Goal: Information Seeking & Learning: Learn about a topic

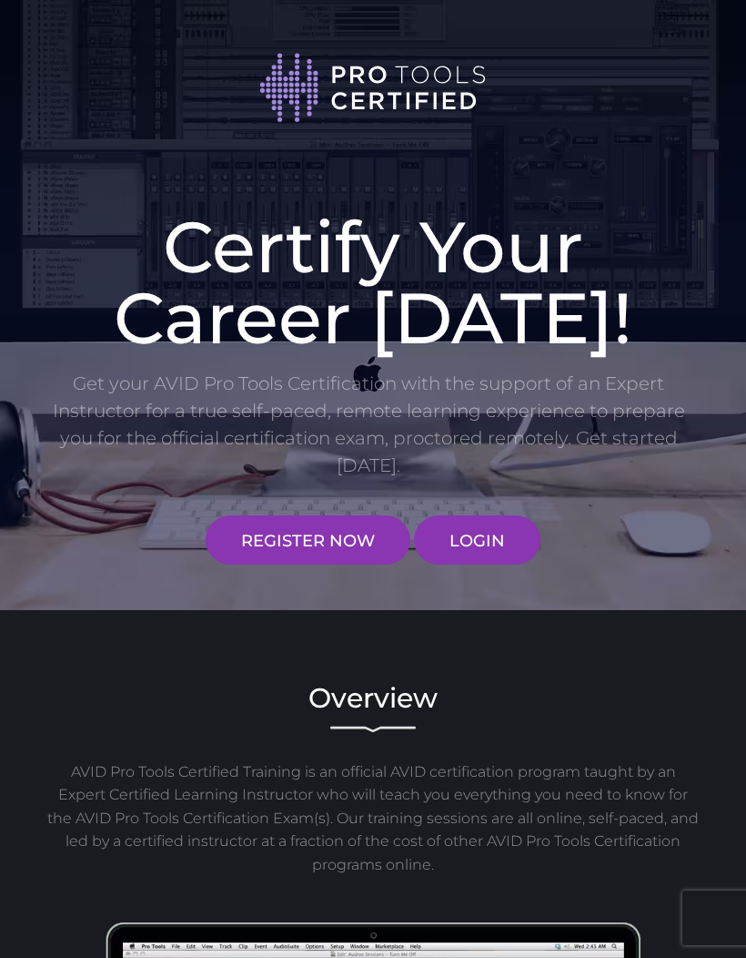
scroll to position [117, 0]
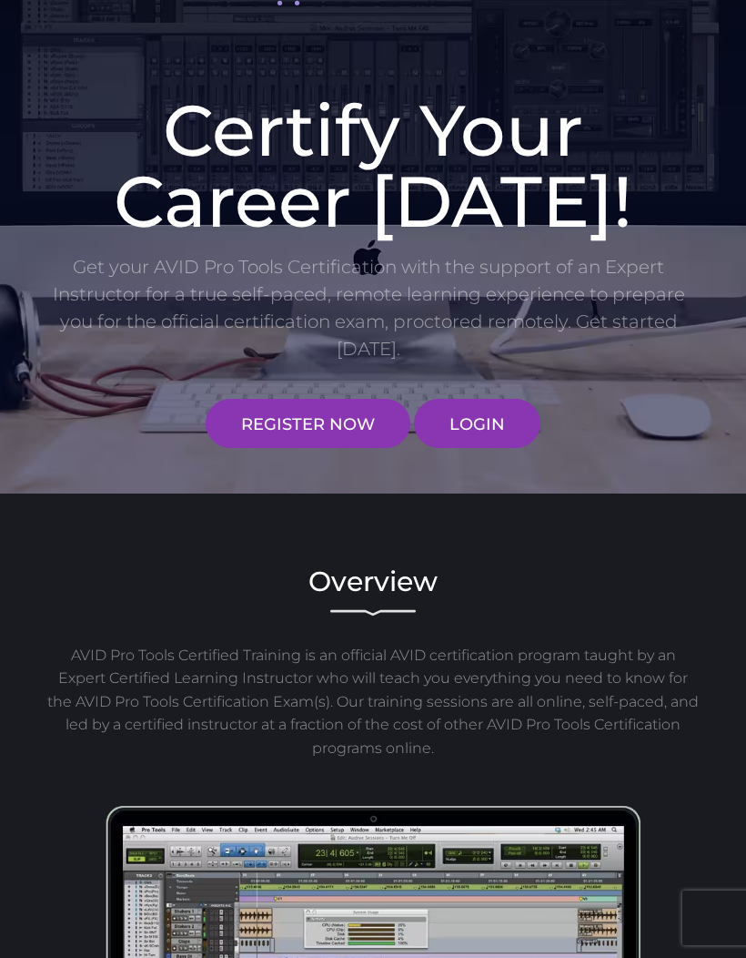
click at [487, 428] on link "LOGIN" at bounding box center [477, 423] width 127 height 49
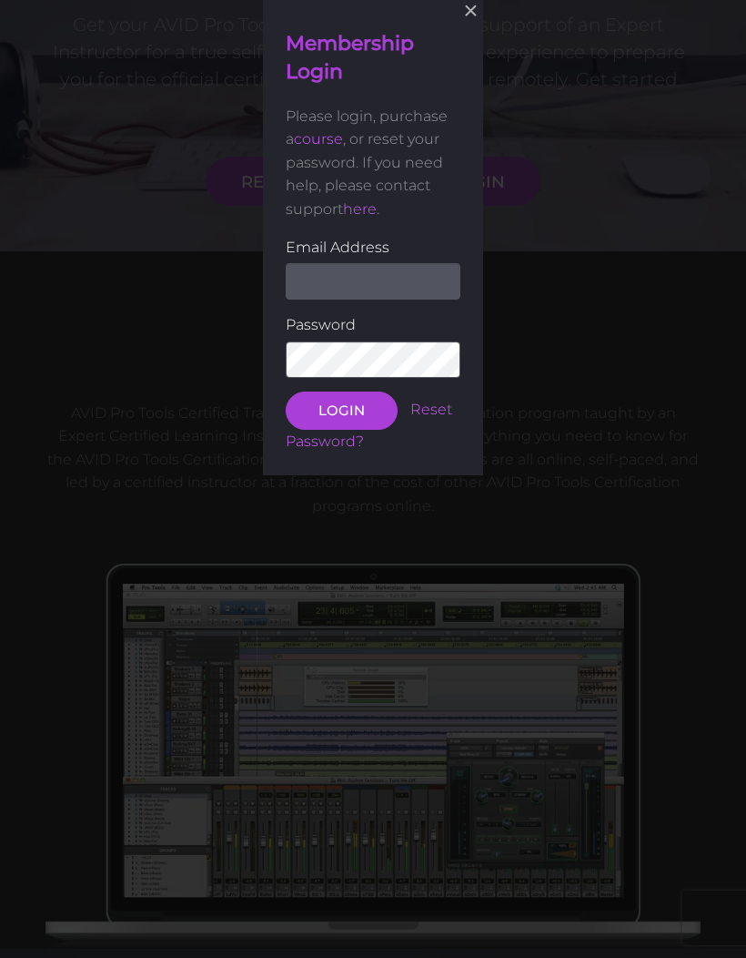
scroll to position [360, 0]
click at [377, 288] on input "email" at bounding box center [373, 279] width 175 height 36
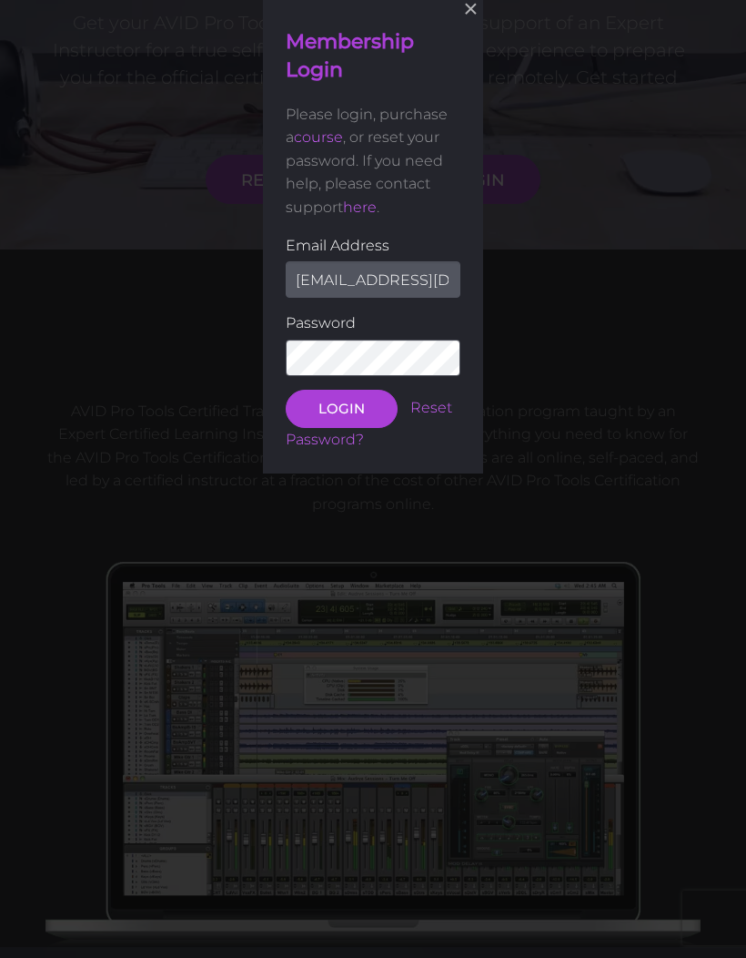
type input "[EMAIL_ADDRESS][DOMAIN_NAME]"
click at [340, 406] on button "LOGIN" at bounding box center [342, 409] width 112 height 38
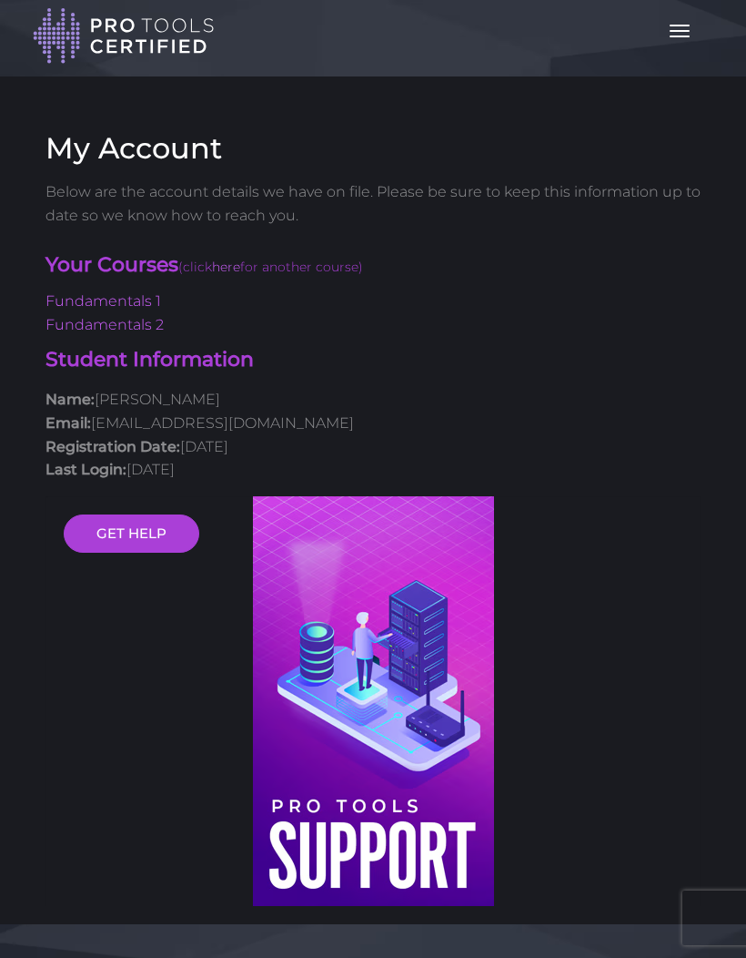
click at [349, 410] on p "Name: [PERSON_NAME] Email: [EMAIL_ADDRESS][DOMAIN_NAME] Registration Date: [DAT…" at bounding box center [373, 434] width 655 height 93
click at [135, 301] on link "Fundamentals 1" at bounding box center [104, 300] width 116 height 17
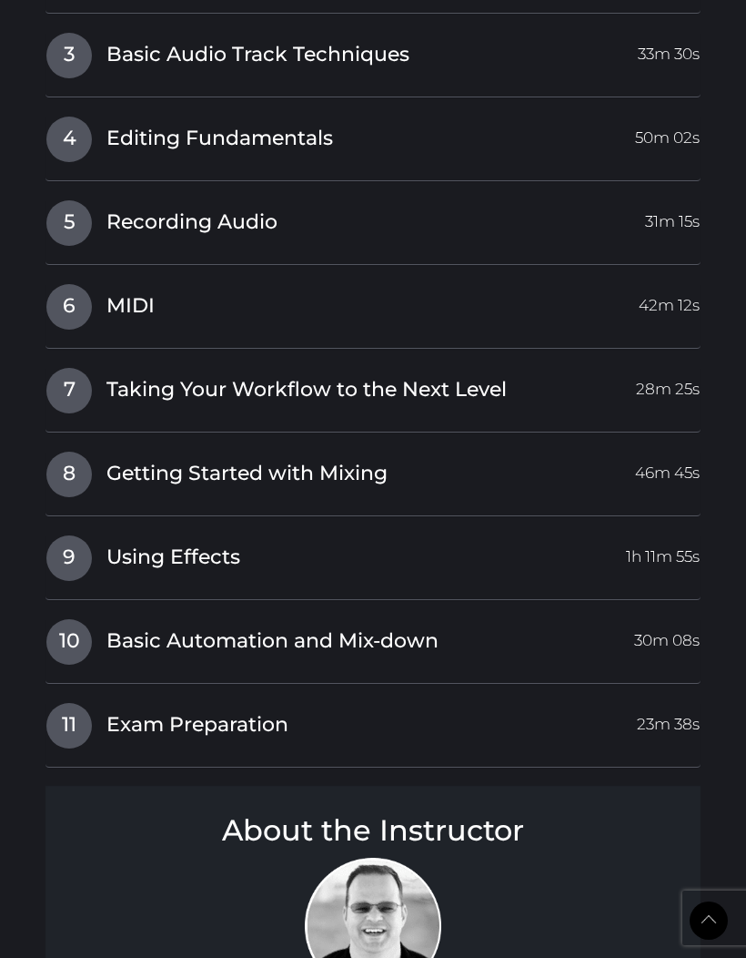
scroll to position [2891, 0]
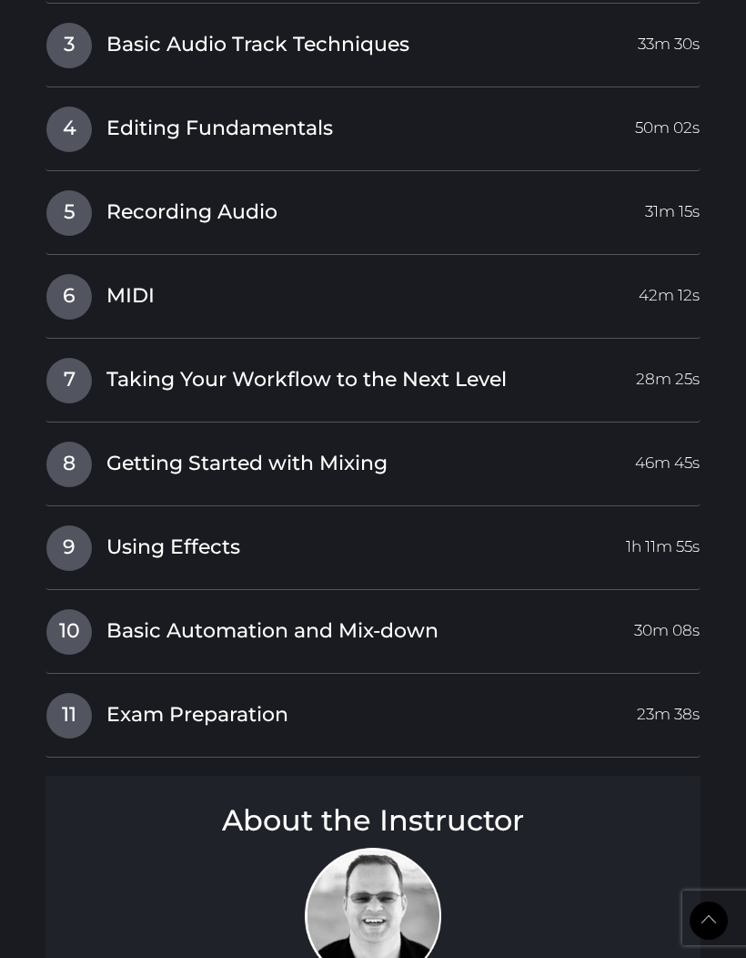
click at [218, 533] on span "Using Effects" at bounding box center [174, 547] width 134 height 28
